Goal: Task Accomplishment & Management: Use online tool/utility

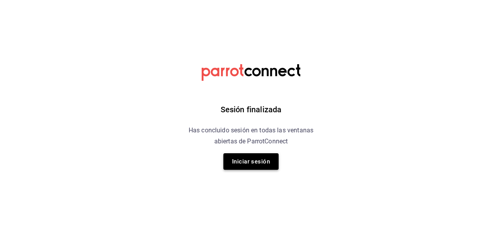
click at [259, 166] on button "Iniciar sesión" at bounding box center [250, 161] width 55 height 17
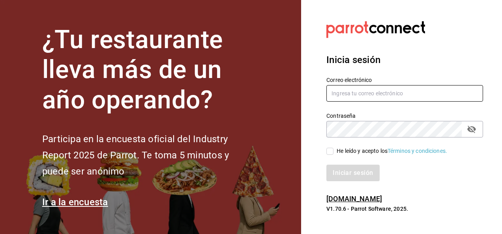
type input "[EMAIL_ADDRESS][DOMAIN_NAME]"
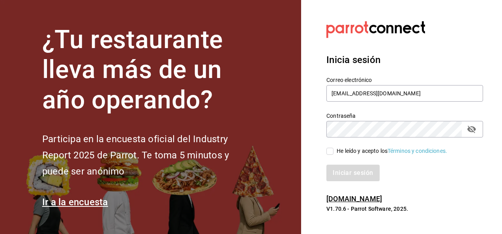
click at [331, 149] on input "He leído y acepto los Términos y condiciones." at bounding box center [329, 151] width 7 height 7
checkbox input "true"
click at [349, 173] on button "Iniciar sesión" at bounding box center [353, 173] width 54 height 17
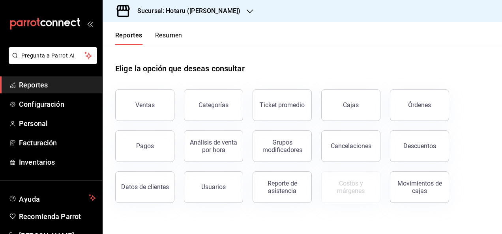
click at [175, 9] on h3 "Sucursal: Hotaru ([PERSON_NAME])" at bounding box center [185, 10] width 109 height 9
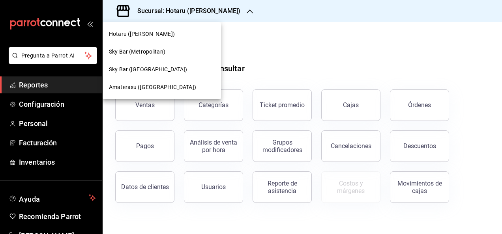
click at [159, 85] on span "Amaterasu (Metropolitan)" at bounding box center [152, 87] width 87 height 8
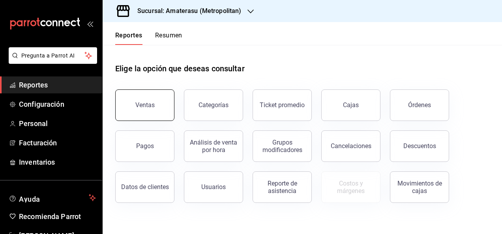
click at [165, 117] on button "Ventas" at bounding box center [144, 106] width 59 height 32
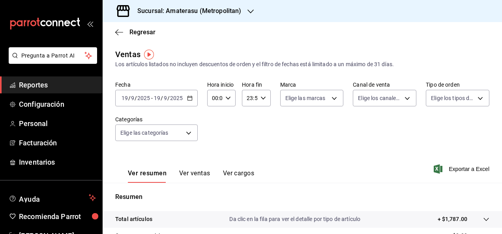
click at [187, 94] on div "2025-09-19 19 / 9 / 2025 - 2025-09-19 19 / 9 / 2025" at bounding box center [156, 98] width 82 height 17
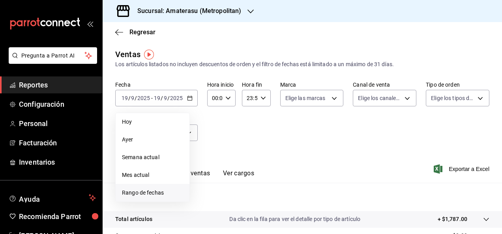
click at [166, 197] on span "Rango de fechas" at bounding box center [152, 193] width 61 height 8
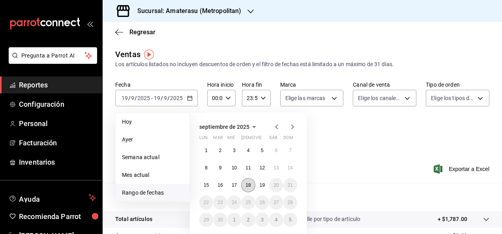
click at [251, 189] on button "18" at bounding box center [248, 185] width 14 height 14
click at [261, 188] on button "19" at bounding box center [262, 185] width 14 height 14
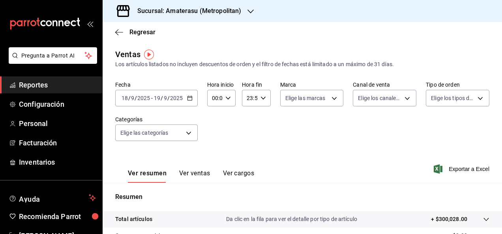
click at [231, 106] on div "Fecha 2025-09-18 18 / 9 / 2025 - 2025-09-19 19 / 9 / 2025 Hora inicio 00:00 Hor…" at bounding box center [302, 115] width 374 height 69
click at [226, 98] on icon "button" at bounding box center [228, 98] width 6 height 6
click at [213, 151] on span "05" at bounding box center [214, 150] width 2 height 6
type input "05:00"
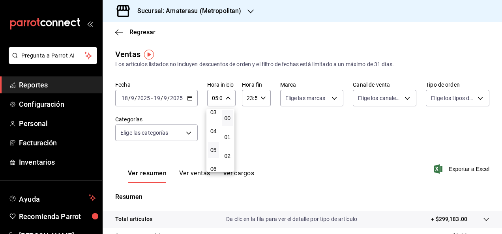
click at [336, 96] on div at bounding box center [251, 117] width 502 height 234
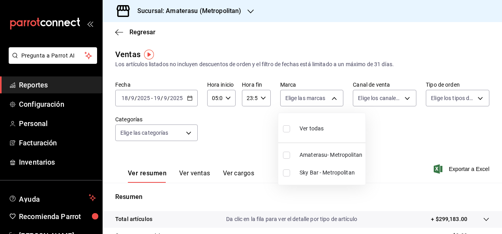
click at [336, 96] on body "Pregunta a Parrot AI Reportes Configuración Personal Facturación Inventarios Ay…" at bounding box center [251, 117] width 502 height 234
click at [328, 177] on span "Sky Bar - Metropolitan" at bounding box center [330, 173] width 63 height 8
type input "f3afaab8-8c3d-4e49-a299-af9bdf6027b2"
checkbox input "true"
click at [441, 175] on div at bounding box center [251, 117] width 502 height 234
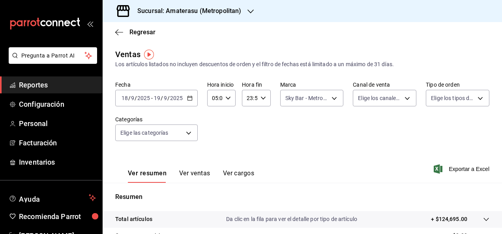
click at [446, 167] on span "Exportar a Excel" at bounding box center [462, 168] width 54 height 9
